Goal: Transaction & Acquisition: Purchase product/service

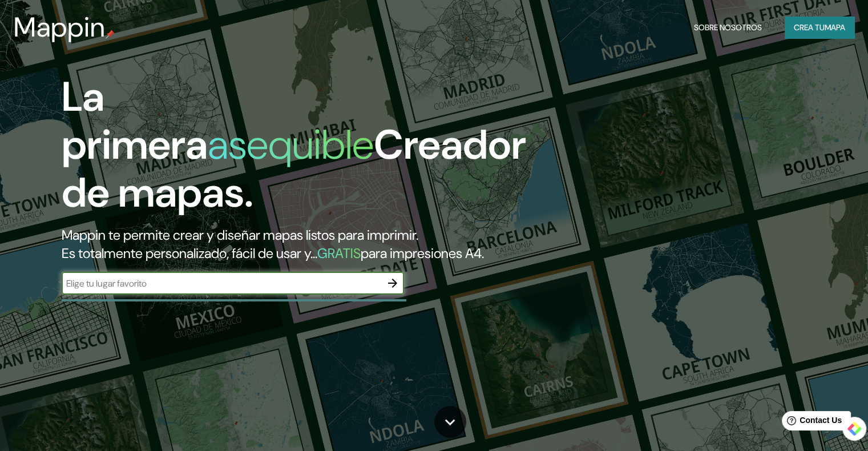
click at [232, 290] on input "text" at bounding box center [222, 283] width 320 height 13
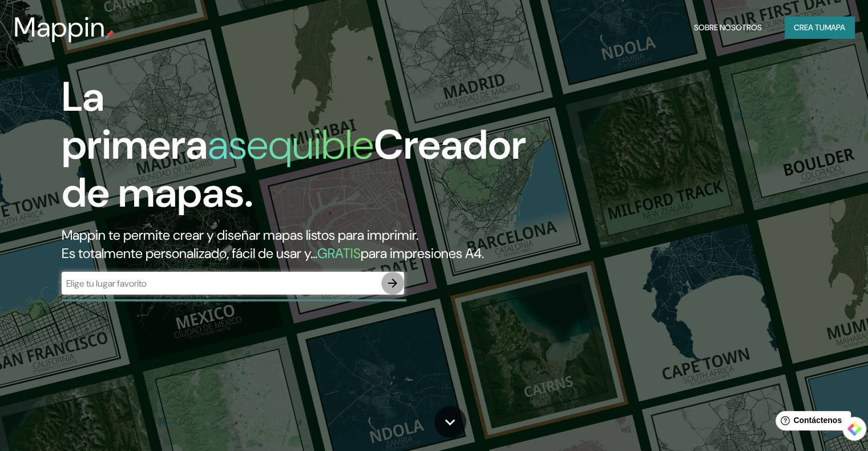
click at [390, 290] on icon "button" at bounding box center [393, 283] width 14 height 14
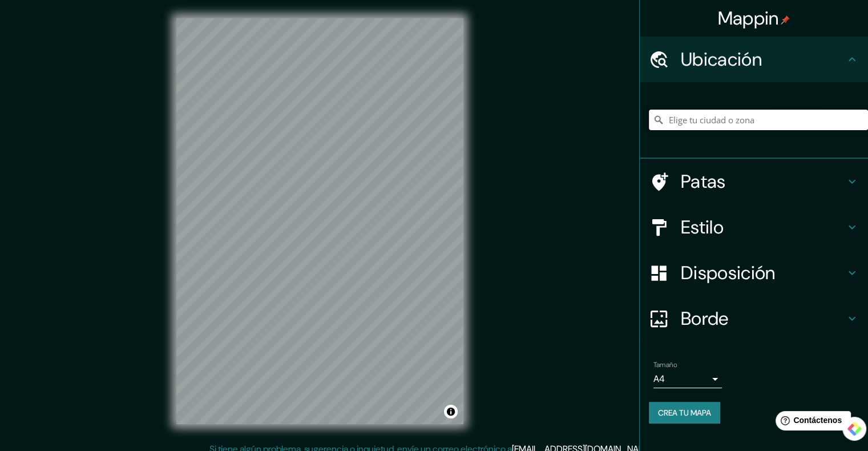
click at [706, 114] on input "Elige tu ciudad o zona" at bounding box center [758, 120] width 219 height 21
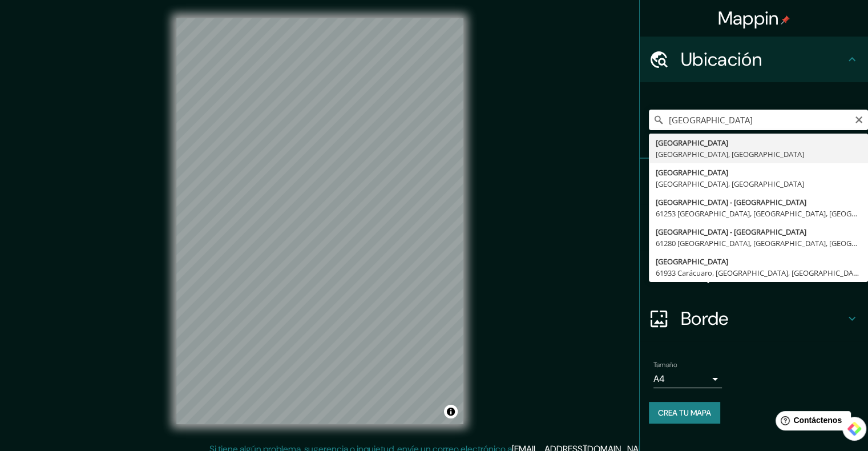
type input "Ciudad Hidalgo, Michoacán, México"
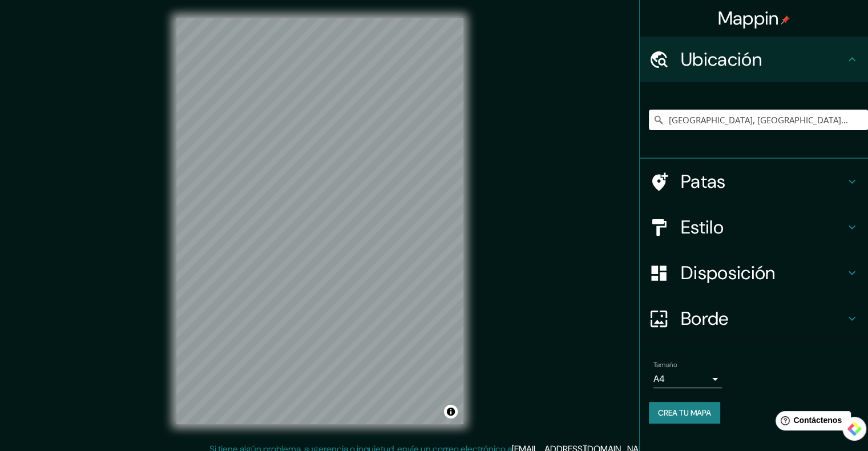
click at [680, 411] on font "Crea tu mapa" at bounding box center [684, 412] width 53 height 10
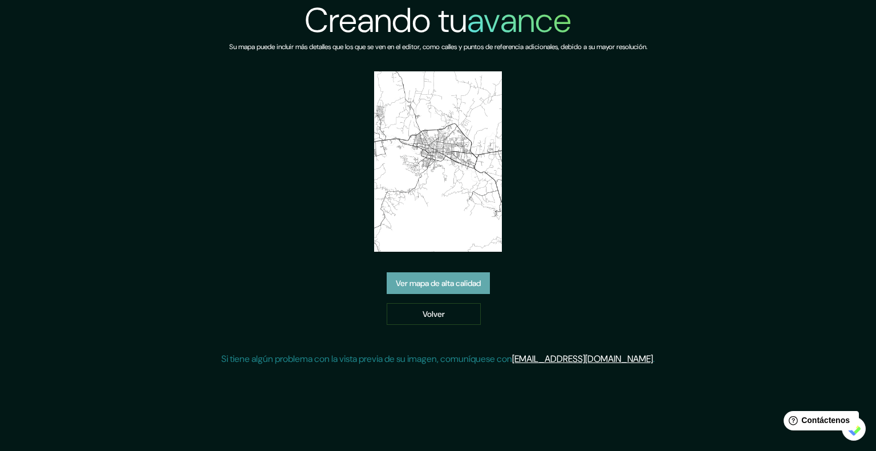
click at [421, 280] on font "Ver mapa de alta calidad" at bounding box center [438, 283] width 85 height 10
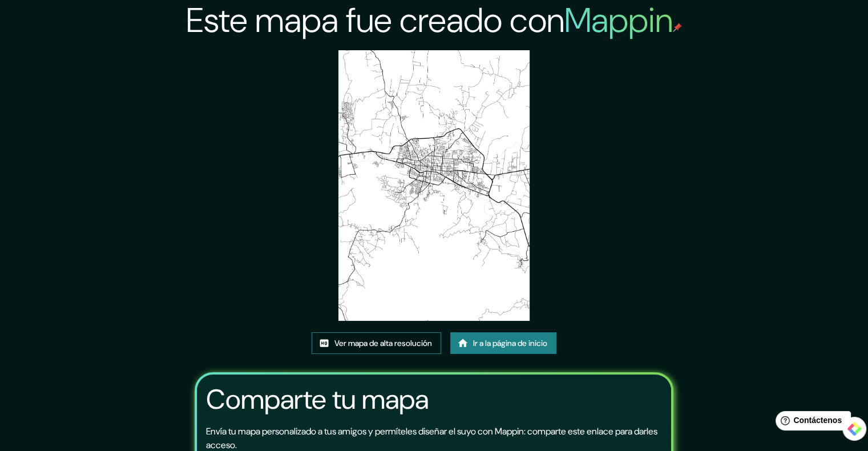
click at [382, 339] on font "Ver mapa de alta resolución" at bounding box center [383, 343] width 98 height 10
